Goal: Check status: Check status

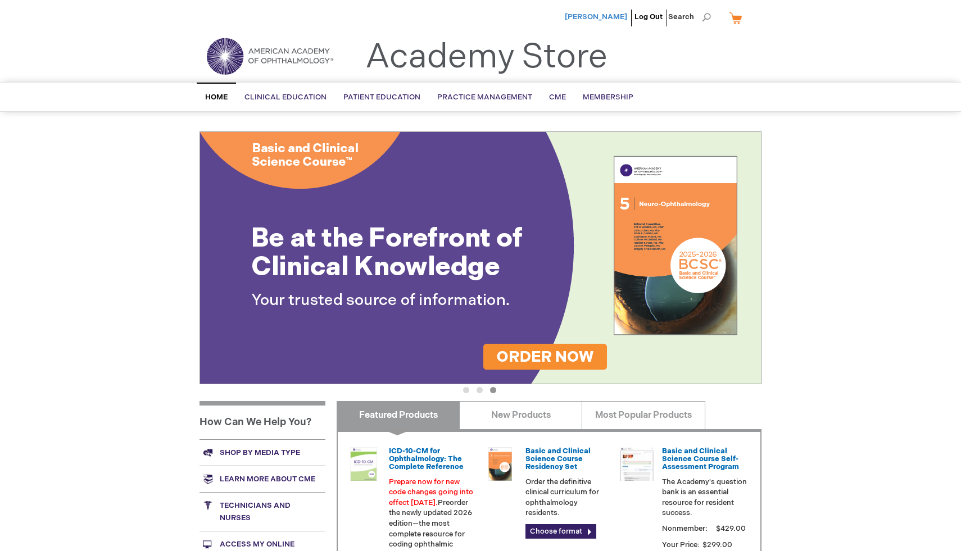
click at [619, 16] on span "[PERSON_NAME]" at bounding box center [596, 16] width 62 height 9
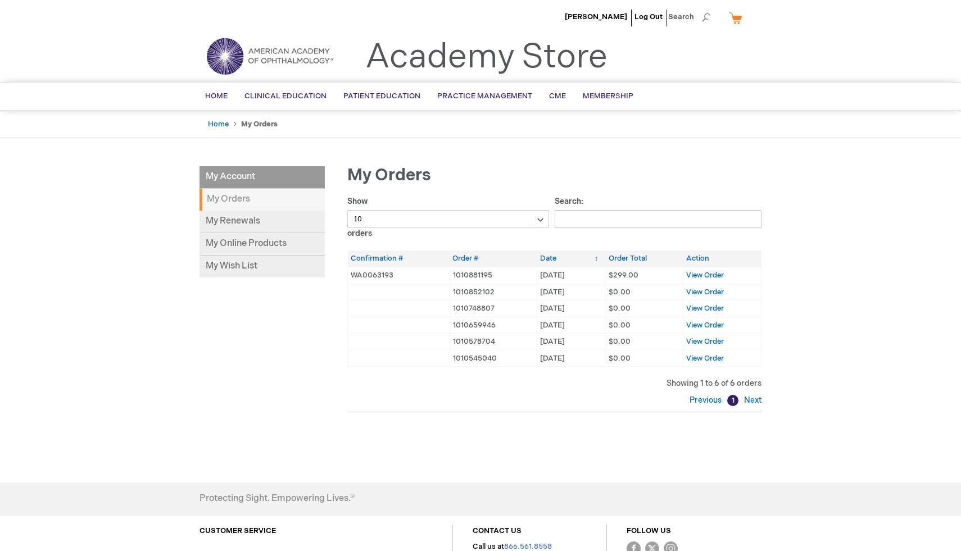
click at [239, 193] on strong "My Orders" at bounding box center [262, 200] width 125 height 22
click at [224, 121] on link "Home" at bounding box center [218, 124] width 21 height 9
click at [261, 228] on link "My Renewals" at bounding box center [262, 222] width 125 height 22
click at [252, 249] on link "My Online Products" at bounding box center [262, 244] width 125 height 22
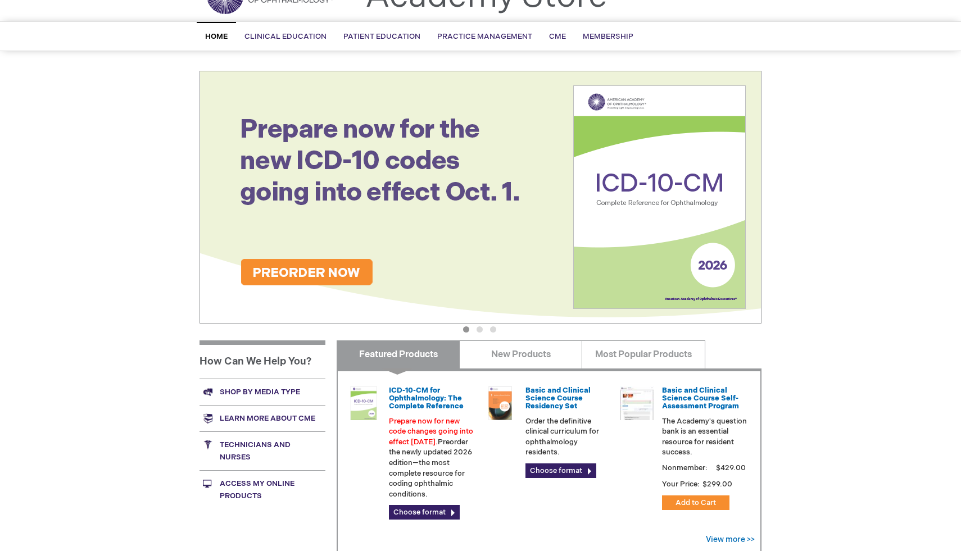
scroll to position [62, 0]
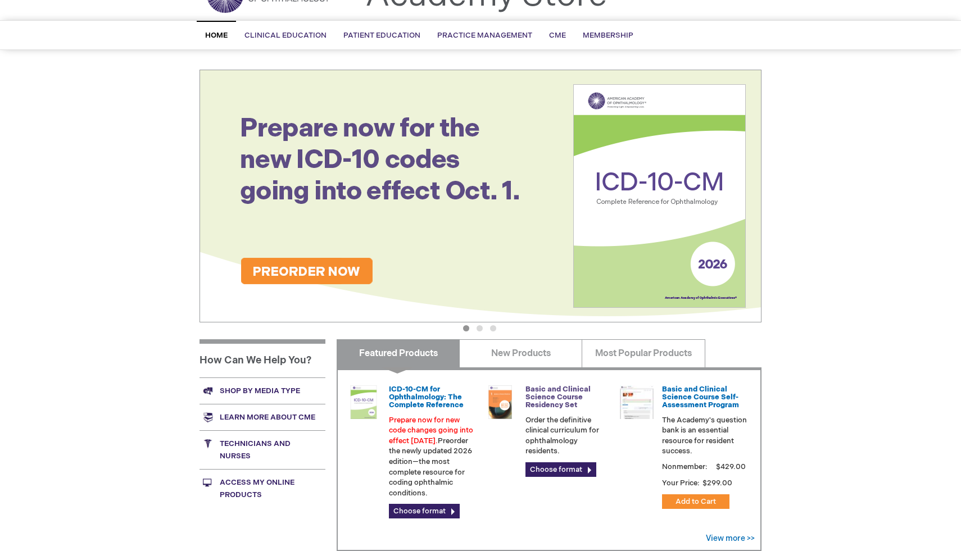
click at [547, 386] on link "Basic and Clinical Science Course Residency Set" at bounding box center [557, 397] width 65 height 25
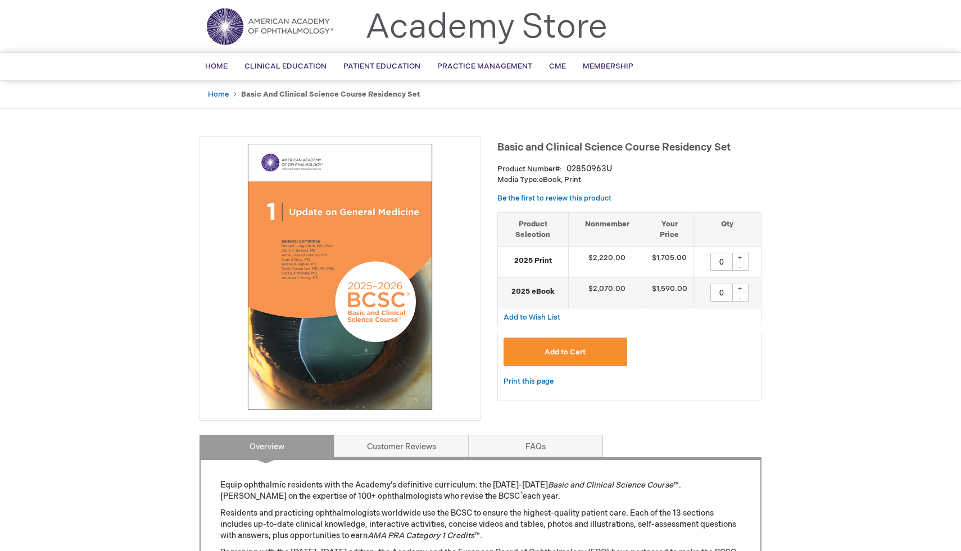
scroll to position [49, 0]
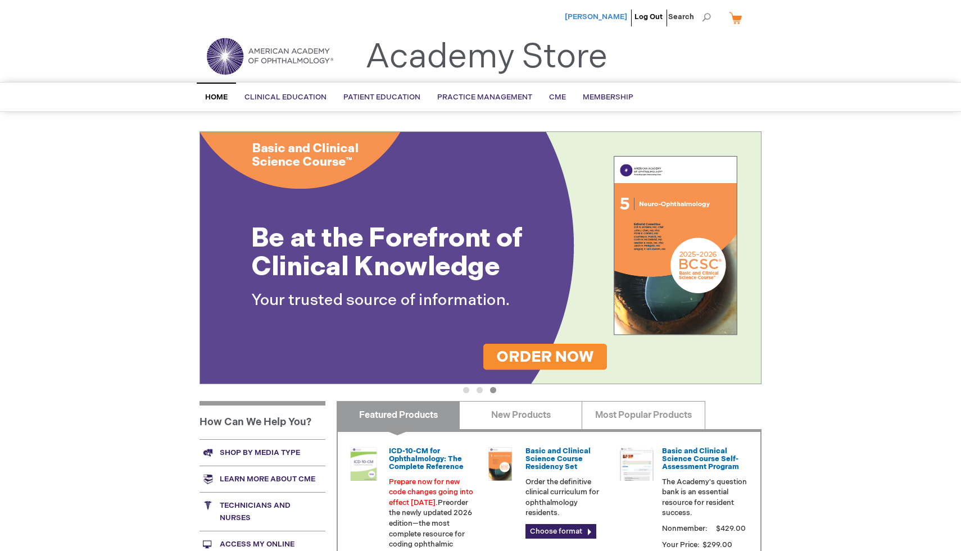
click at [592, 18] on span "[PERSON_NAME]" at bounding box center [596, 16] width 62 height 9
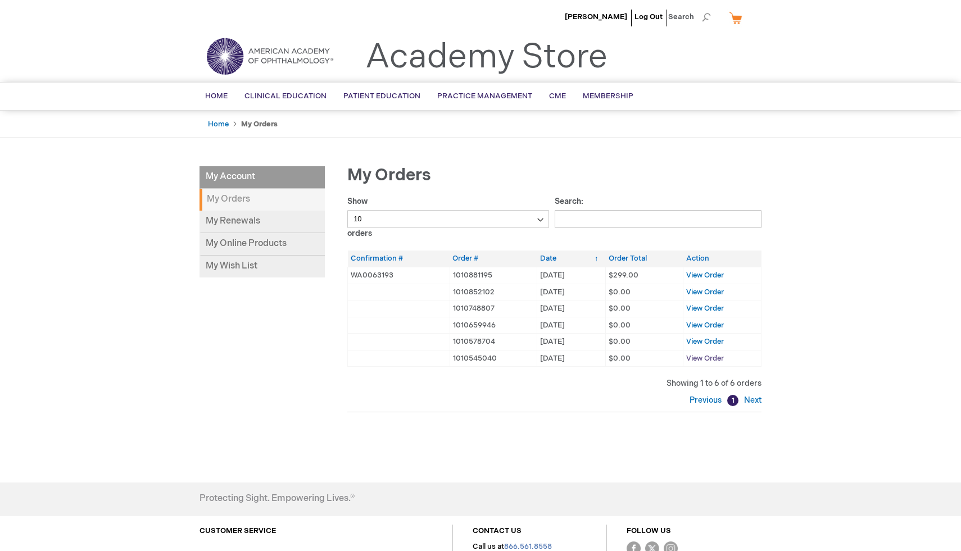
click at [712, 359] on span "View Order" at bounding box center [705, 358] width 38 height 9
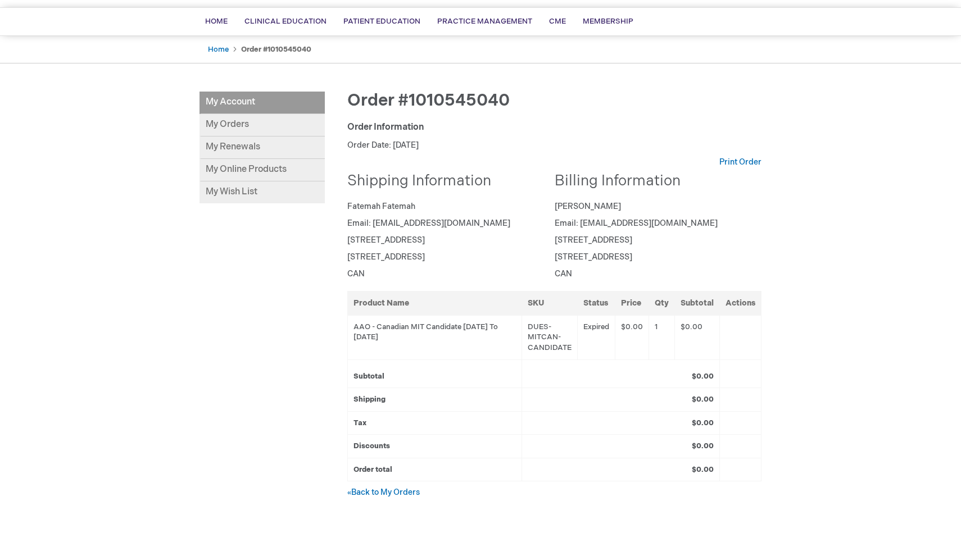
scroll to position [117, 0]
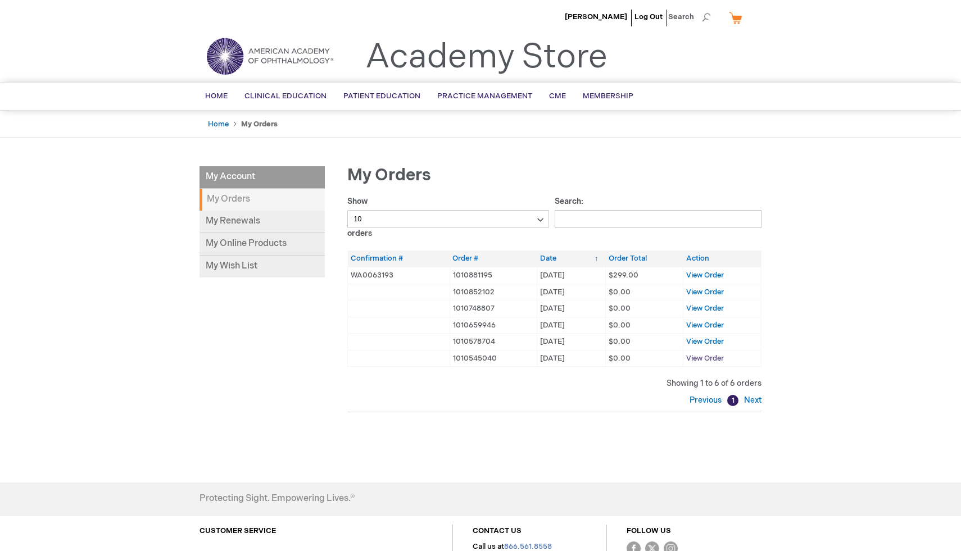
click at [708, 362] on span "View Order" at bounding box center [705, 358] width 38 height 9
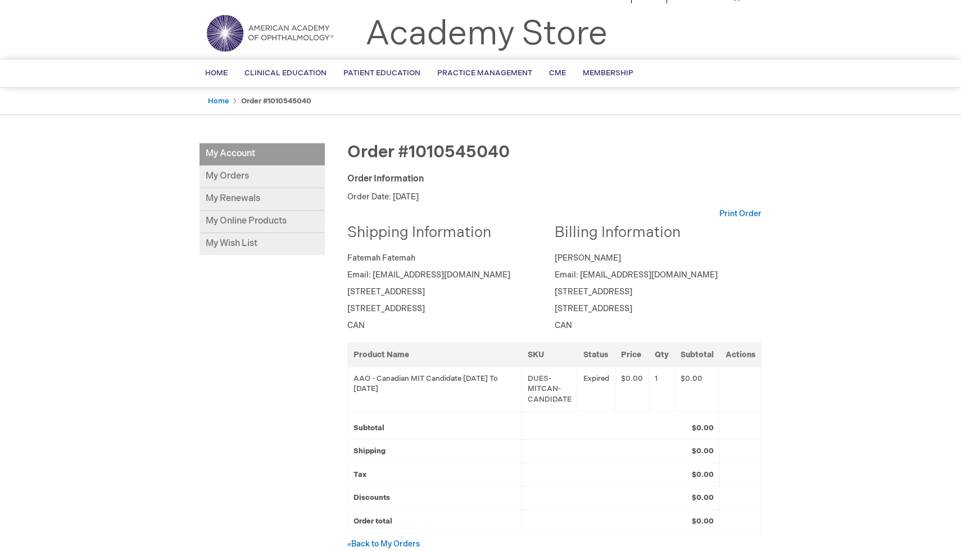
scroll to position [24, 0]
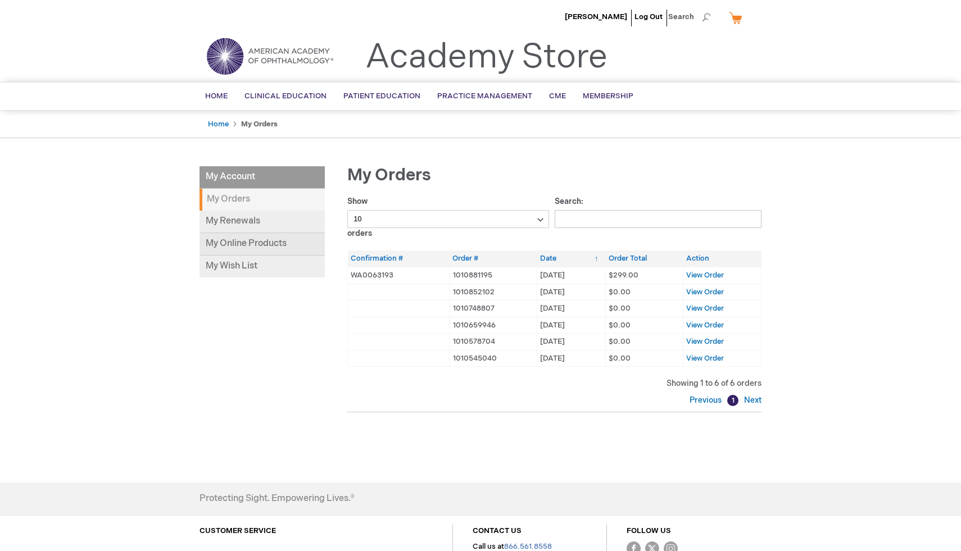
click at [215, 246] on link "My Online Products" at bounding box center [262, 244] width 125 height 22
